Goal: Task Accomplishment & Management: Complete application form

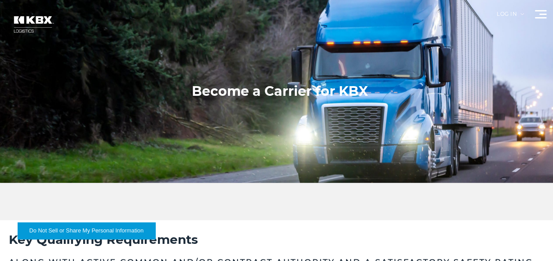
click at [539, 11] on span at bounding box center [540, 10] width 11 height 1
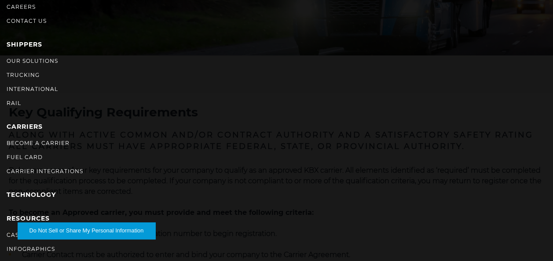
scroll to position [117, 0]
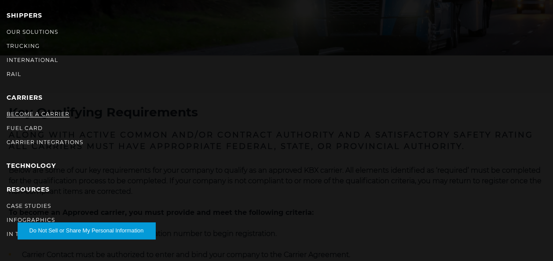
click at [29, 113] on link "Become a Carrier" at bounding box center [38, 114] width 63 height 7
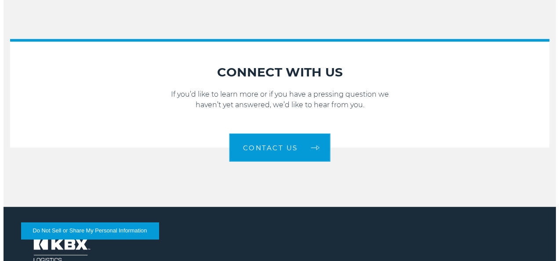
scroll to position [1092, 0]
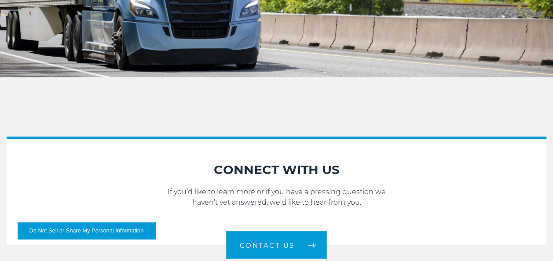
click at [78, 230] on button "Do Not Sell or Share My Personal Information" at bounding box center [87, 231] width 138 height 17
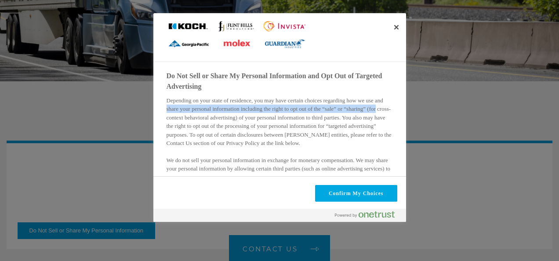
drag, startPoint x: 399, startPoint y: 99, endPoint x: 400, endPoint y: 109, distance: 10.1
click at [400, 109] on div "Do Not Sell or Share My Personal Information and Opt Out of Targeted Advertisin…" at bounding box center [286, 119] width 238 height 107
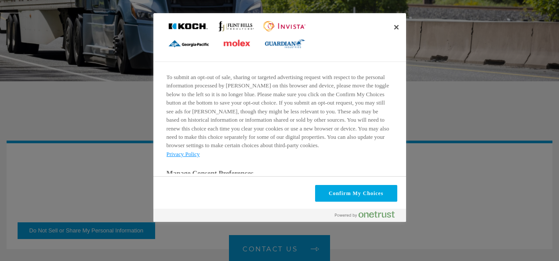
scroll to position [210, 0]
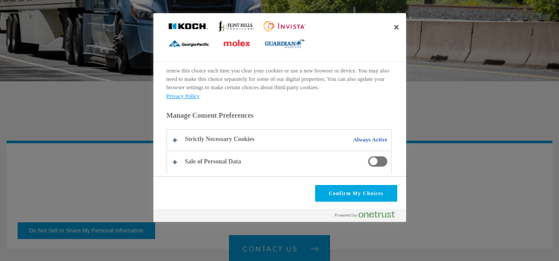
click at [369, 164] on span "Do Not Sell or Share My Personal Information and Opt Out of Targeted Advertising" at bounding box center [378, 161] width 20 height 11
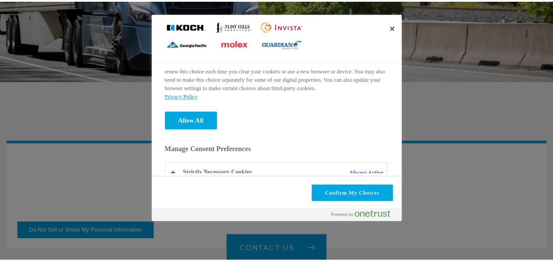
scroll to position [243, 0]
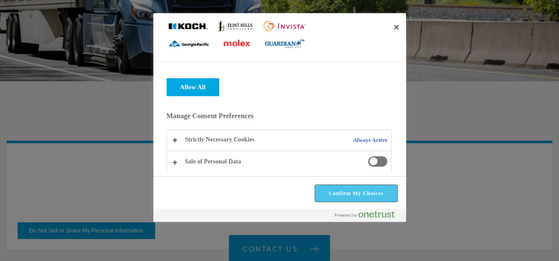
click at [357, 194] on button "Confirm My Choices" at bounding box center [356, 193] width 82 height 17
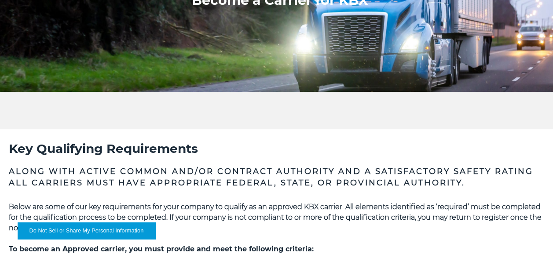
scroll to position [0, 0]
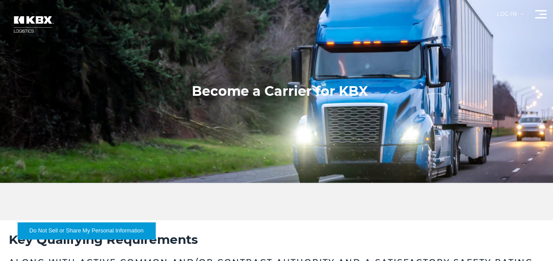
click at [298, 91] on h1 "Become a Carrier for KBX" at bounding box center [280, 92] width 176 height 18
click at [46, 31] on img at bounding box center [33, 24] width 53 height 31
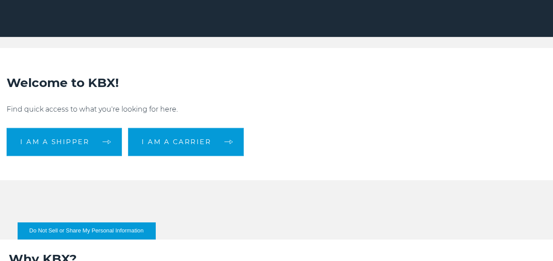
scroll to position [135, 0]
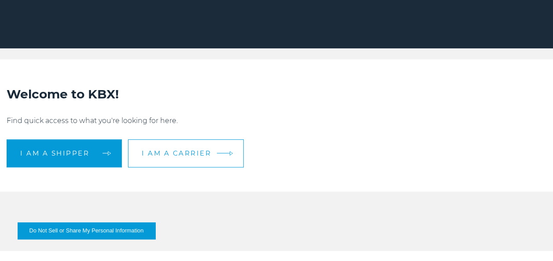
click at [214, 150] on link "I am a carrier" at bounding box center [186, 153] width 116 height 28
